Goal: Transaction & Acquisition: Purchase product/service

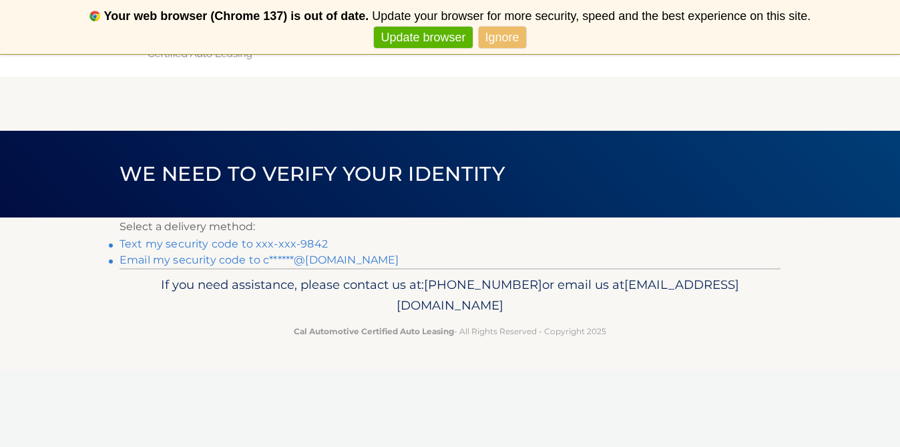
click at [497, 43] on link "Ignore" at bounding box center [502, 38] width 47 height 22
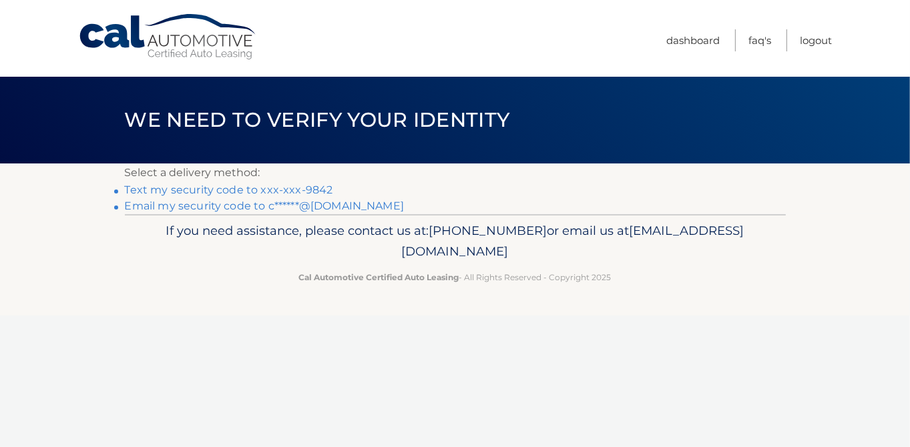
click at [252, 192] on link "Text my security code to xxx-xxx-9842" at bounding box center [229, 190] width 208 height 13
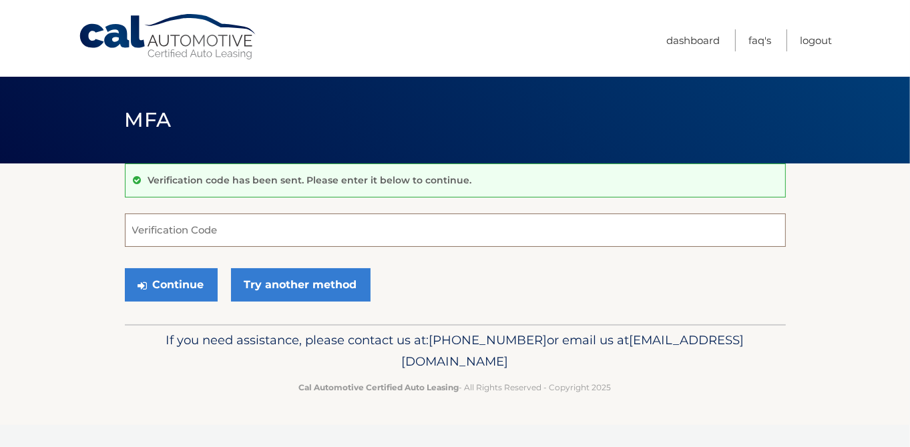
click at [232, 232] on input "Verification Code" at bounding box center [455, 230] width 661 height 33
type input "030175"
click at [178, 280] on button "Continue" at bounding box center [171, 284] width 93 height 33
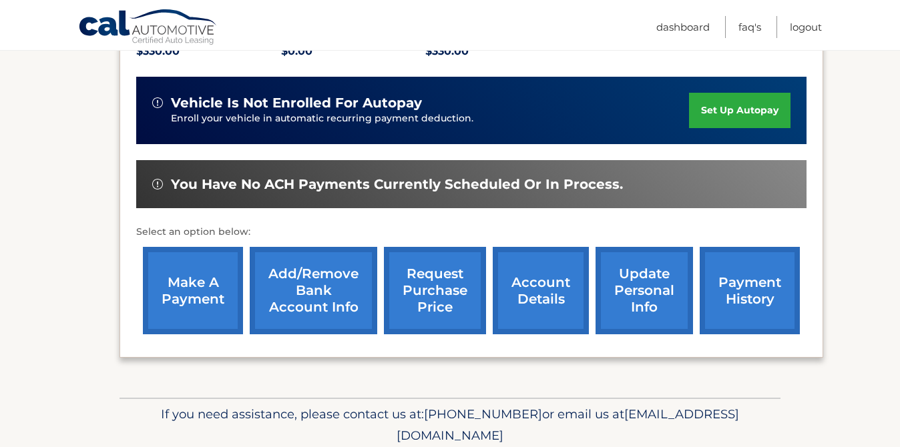
scroll to position [334, 0]
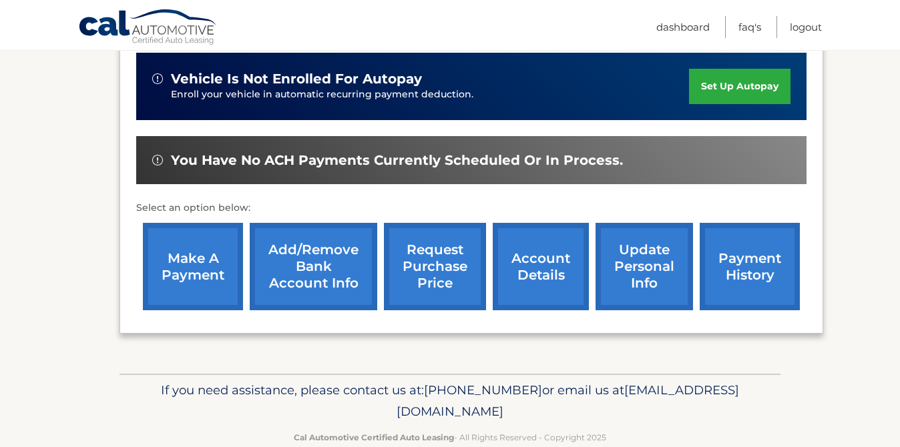
click at [190, 264] on link "make a payment" at bounding box center [193, 266] width 100 height 87
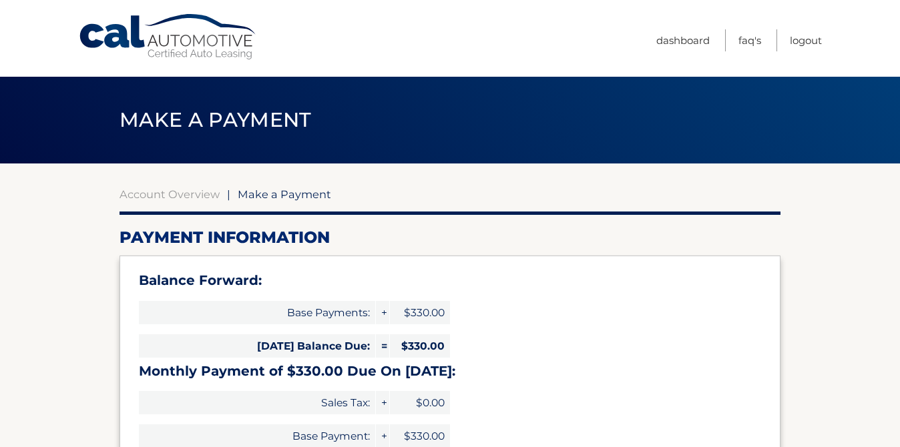
select select "ODk5MDdjYmQtYjJlNS00ZjI1LTkxYzgtM2IzOTYzNTJhZTc5"
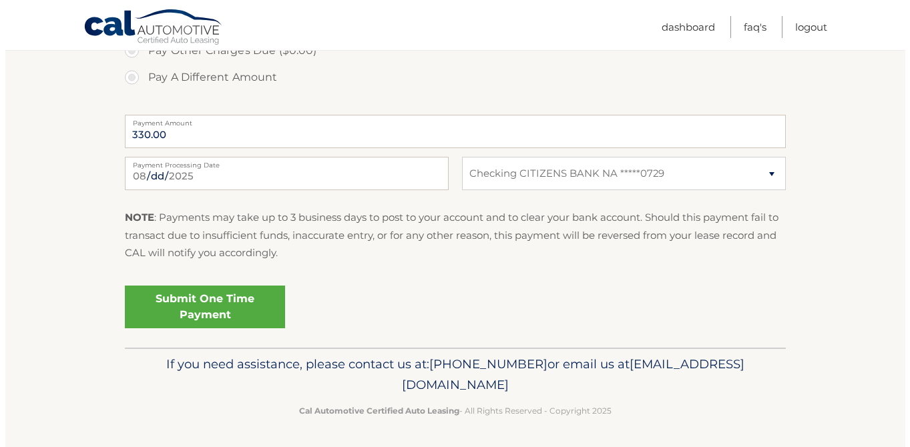
scroll to position [562, 0]
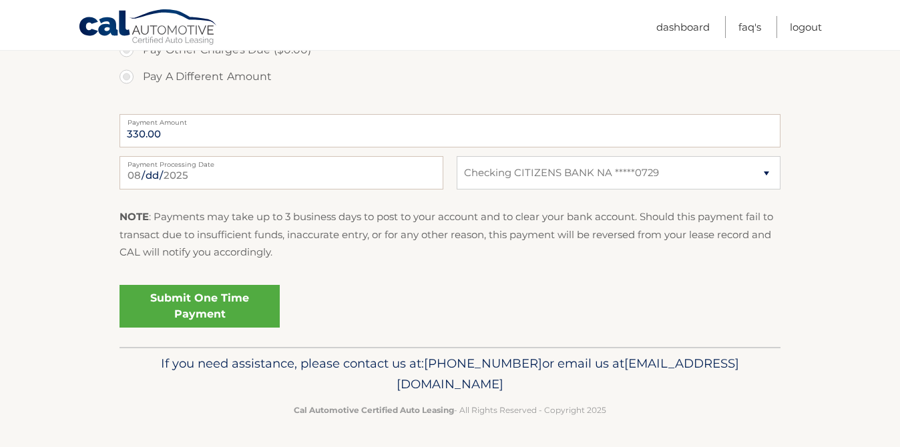
click at [184, 297] on link "Submit One Time Payment" at bounding box center [200, 306] width 160 height 43
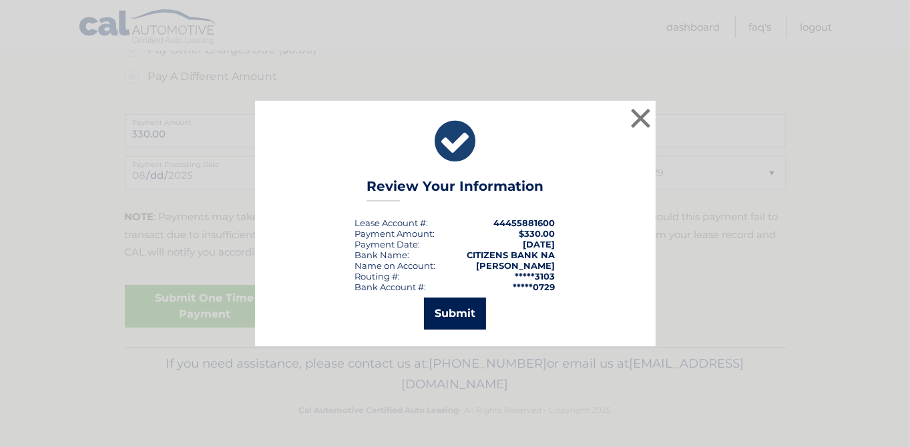
click at [454, 316] on button "Submit" at bounding box center [455, 314] width 62 height 32
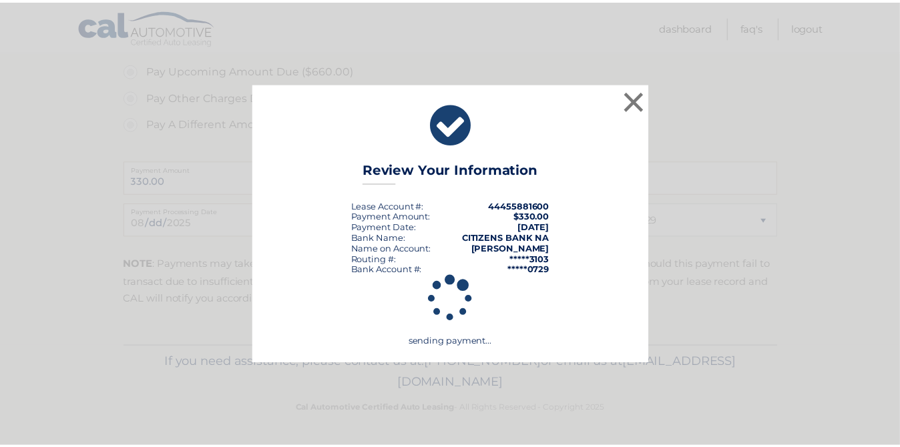
scroll to position [514, 0]
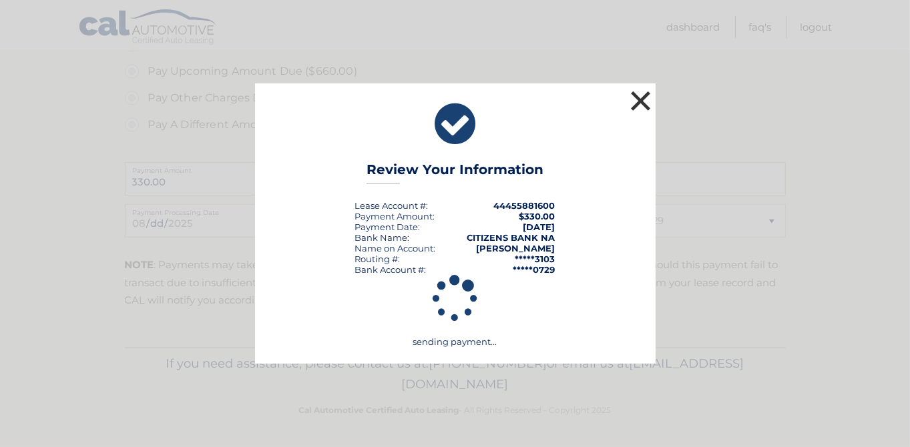
click at [641, 98] on button "×" at bounding box center [641, 100] width 27 height 27
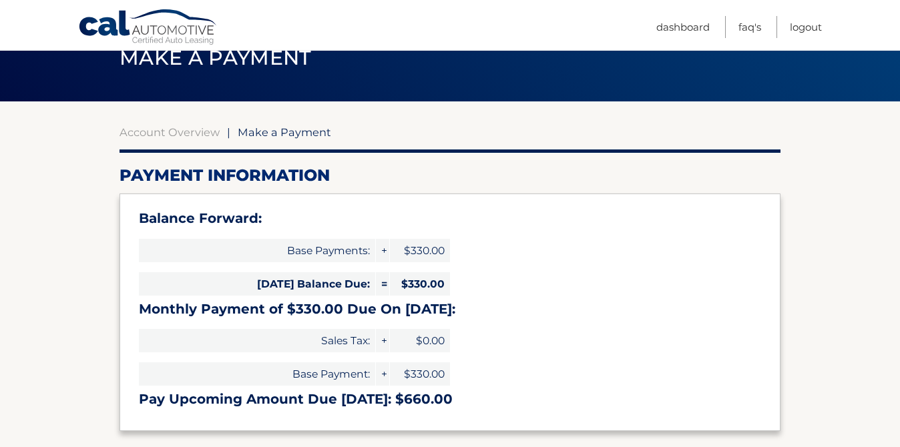
scroll to position [47, 0]
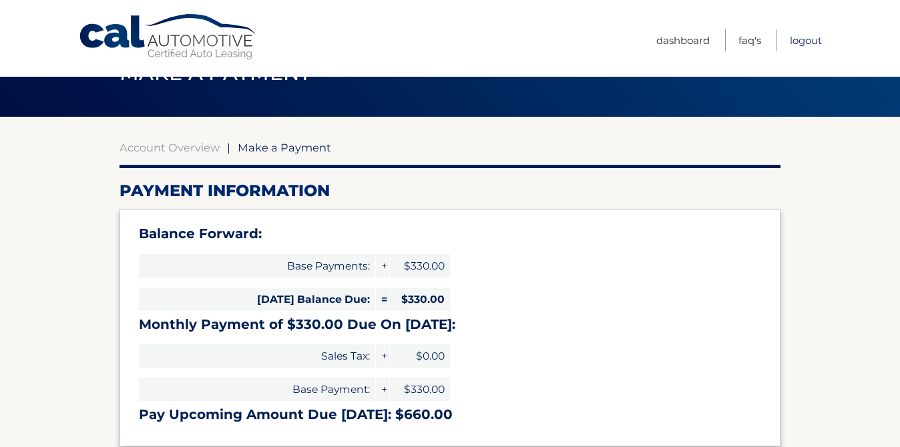
click at [800, 40] on link "Logout" at bounding box center [806, 40] width 32 height 22
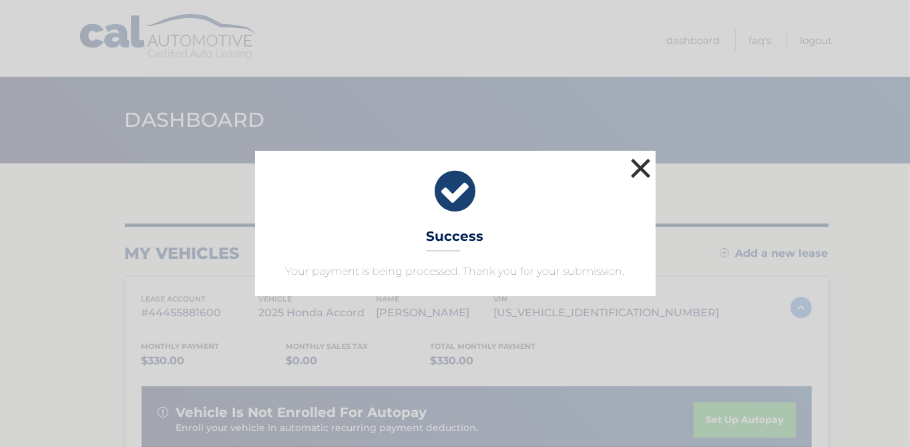
click at [642, 166] on button "×" at bounding box center [641, 168] width 27 height 27
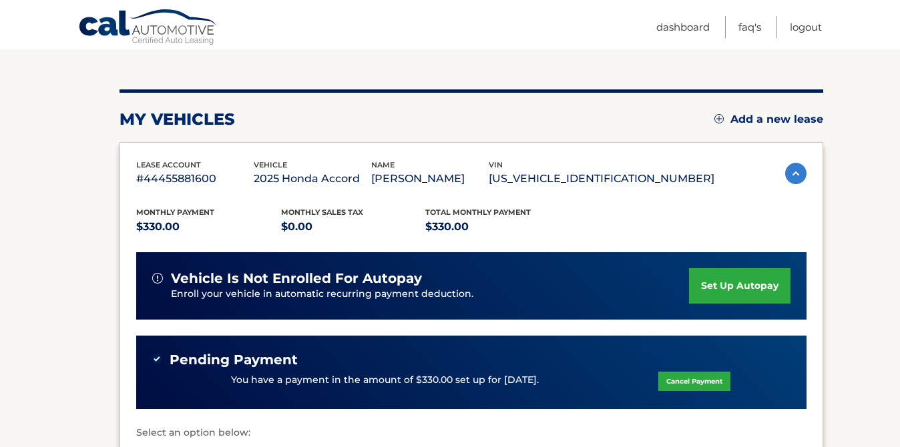
scroll to position [118, 0]
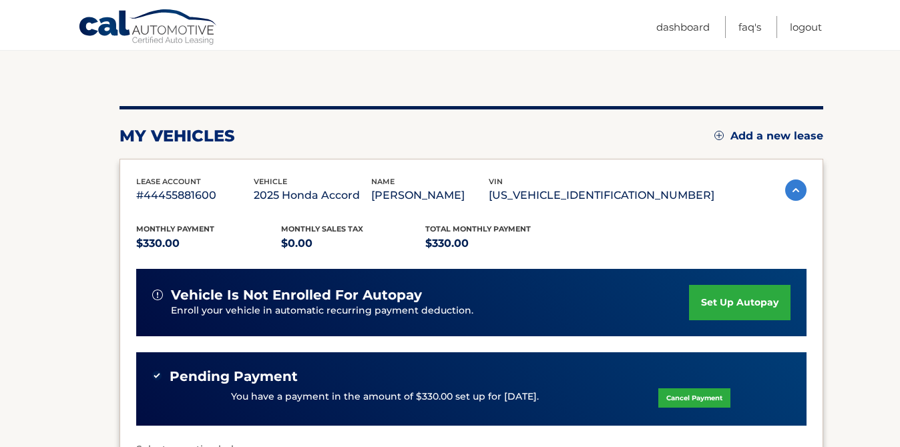
click at [794, 188] on img at bounding box center [795, 190] width 21 height 21
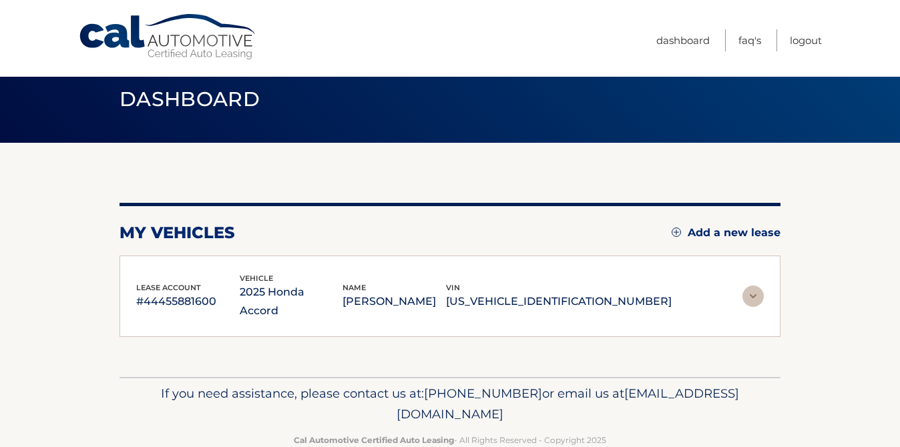
scroll to position [32, 0]
